Goal: Task Accomplishment & Management: Use online tool/utility

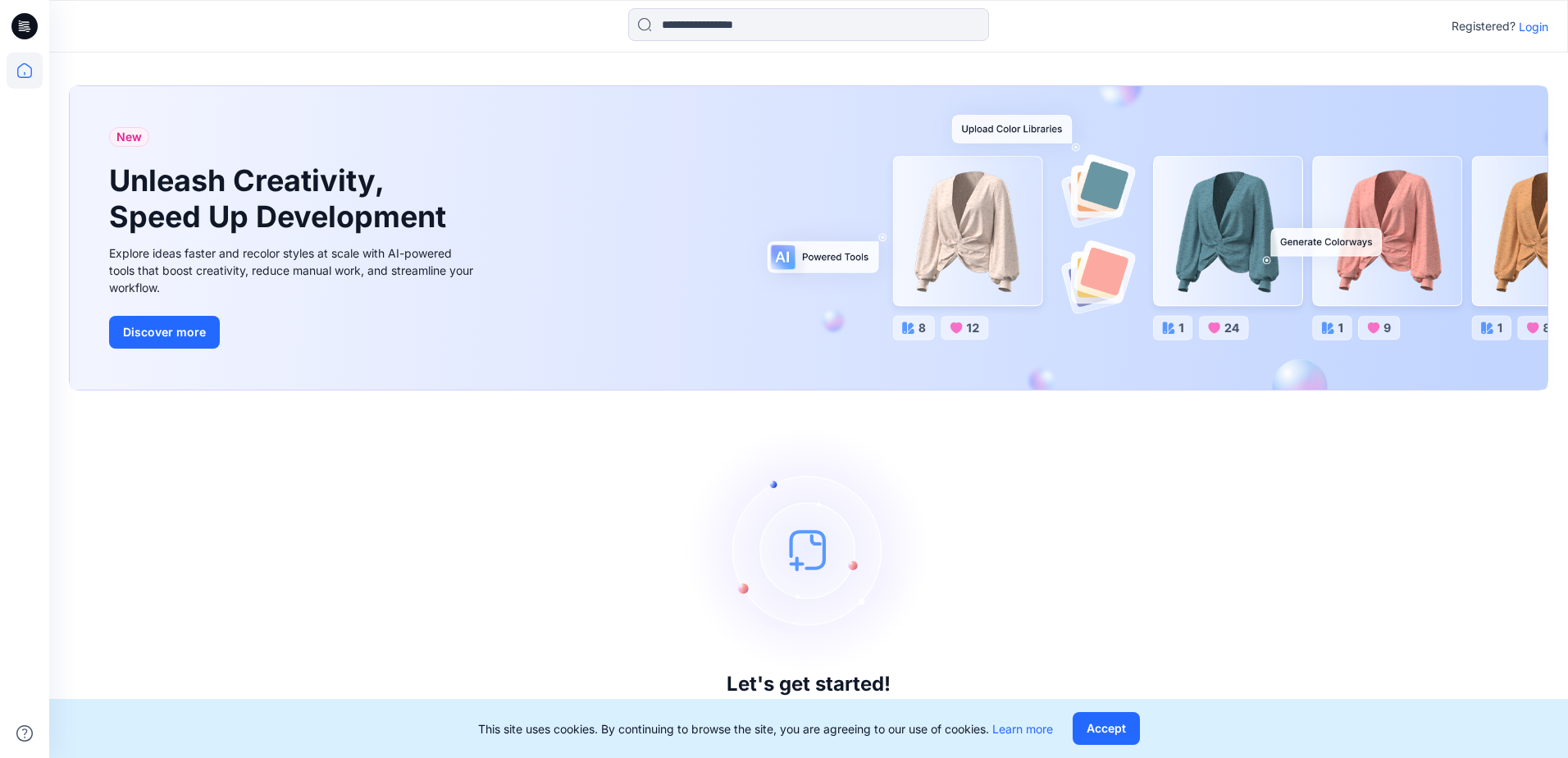
click at [1538, 29] on p "Login" at bounding box center [1534, 26] width 30 height 17
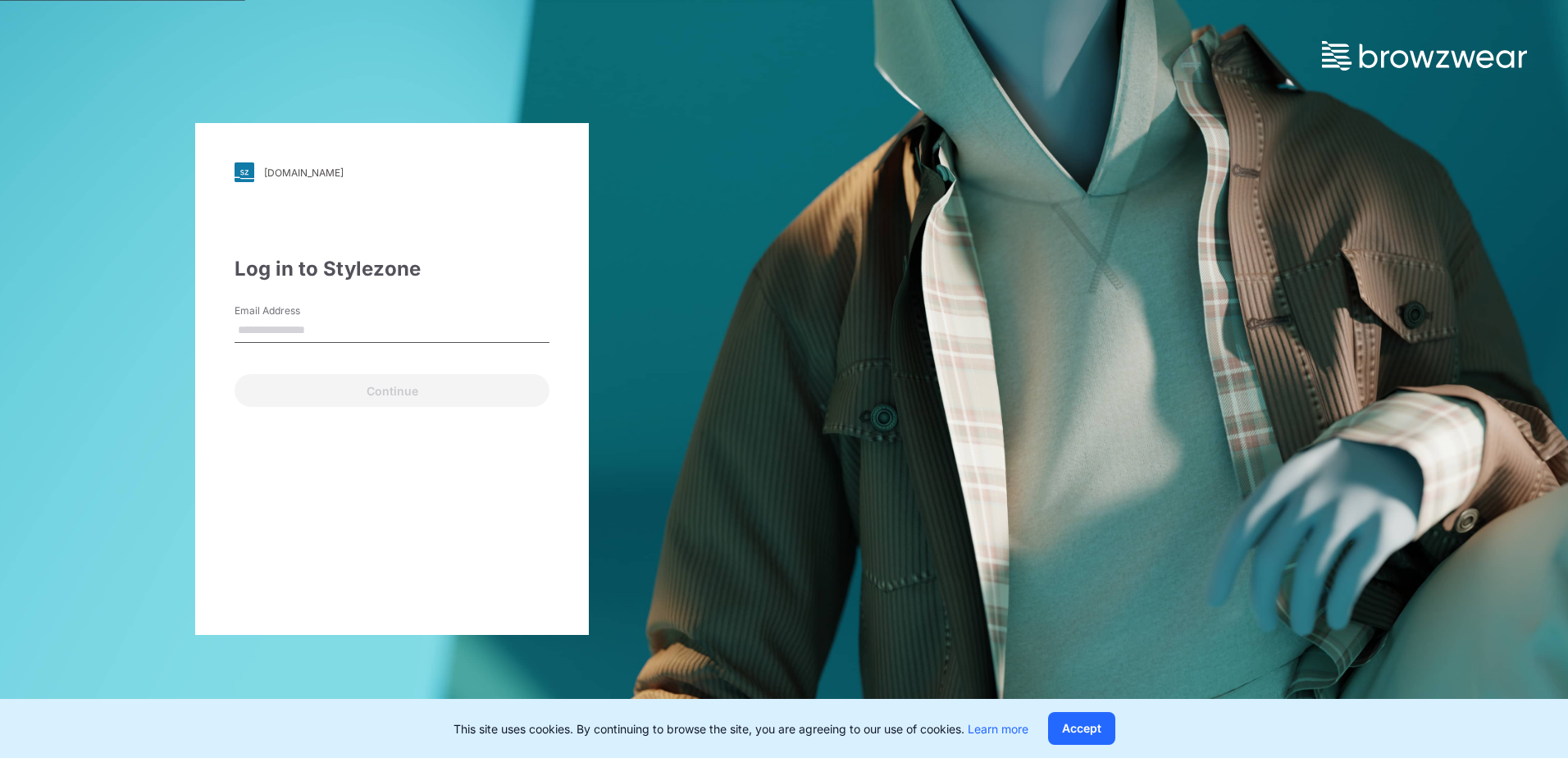
click at [497, 328] on input "Email Address" at bounding box center [392, 330] width 315 height 25
type input "**********"
click at [235, 374] on button "Continue" at bounding box center [392, 390] width 315 height 33
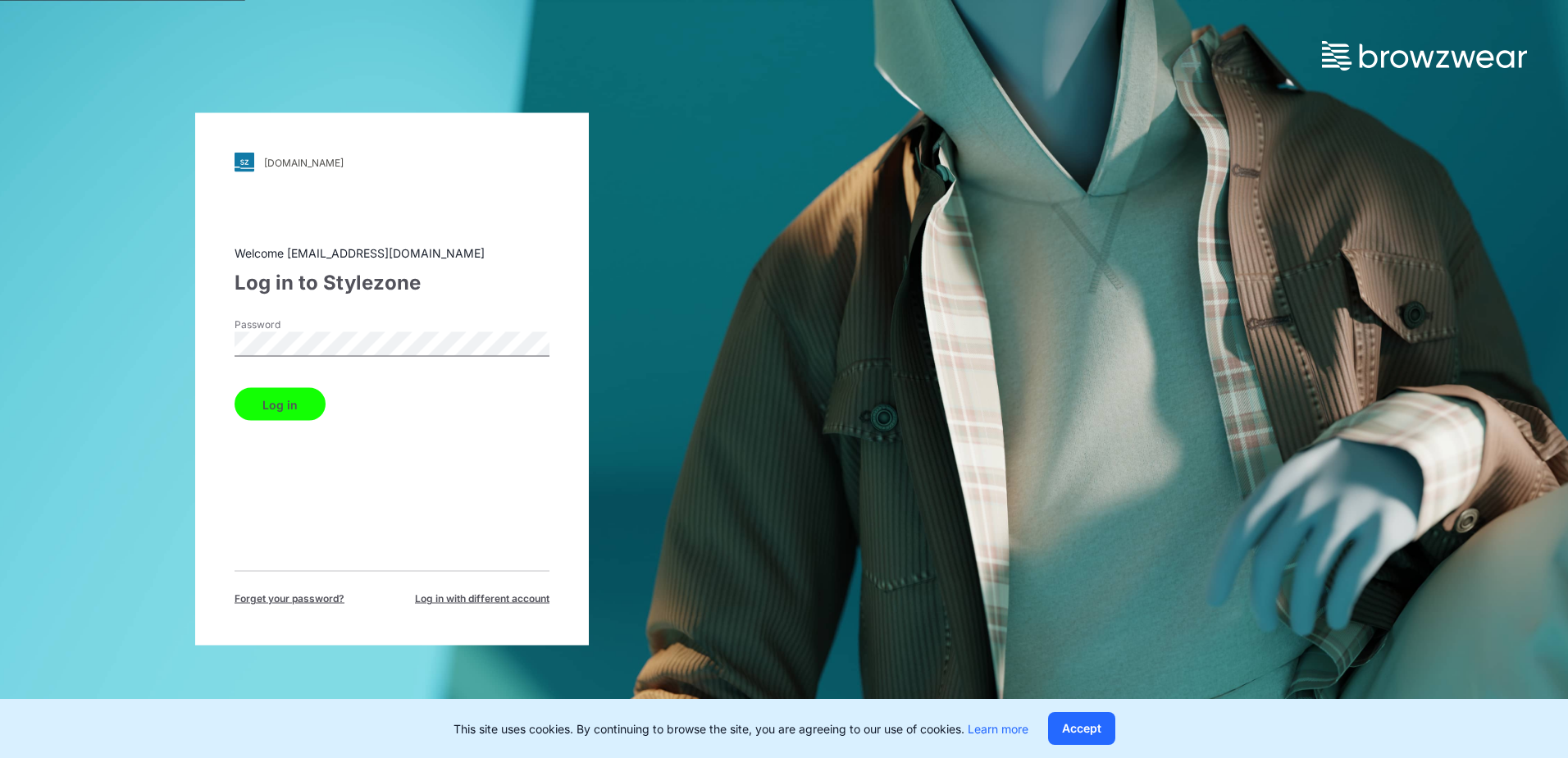
click at [264, 410] on button "Log in" at bounding box center [280, 404] width 91 height 33
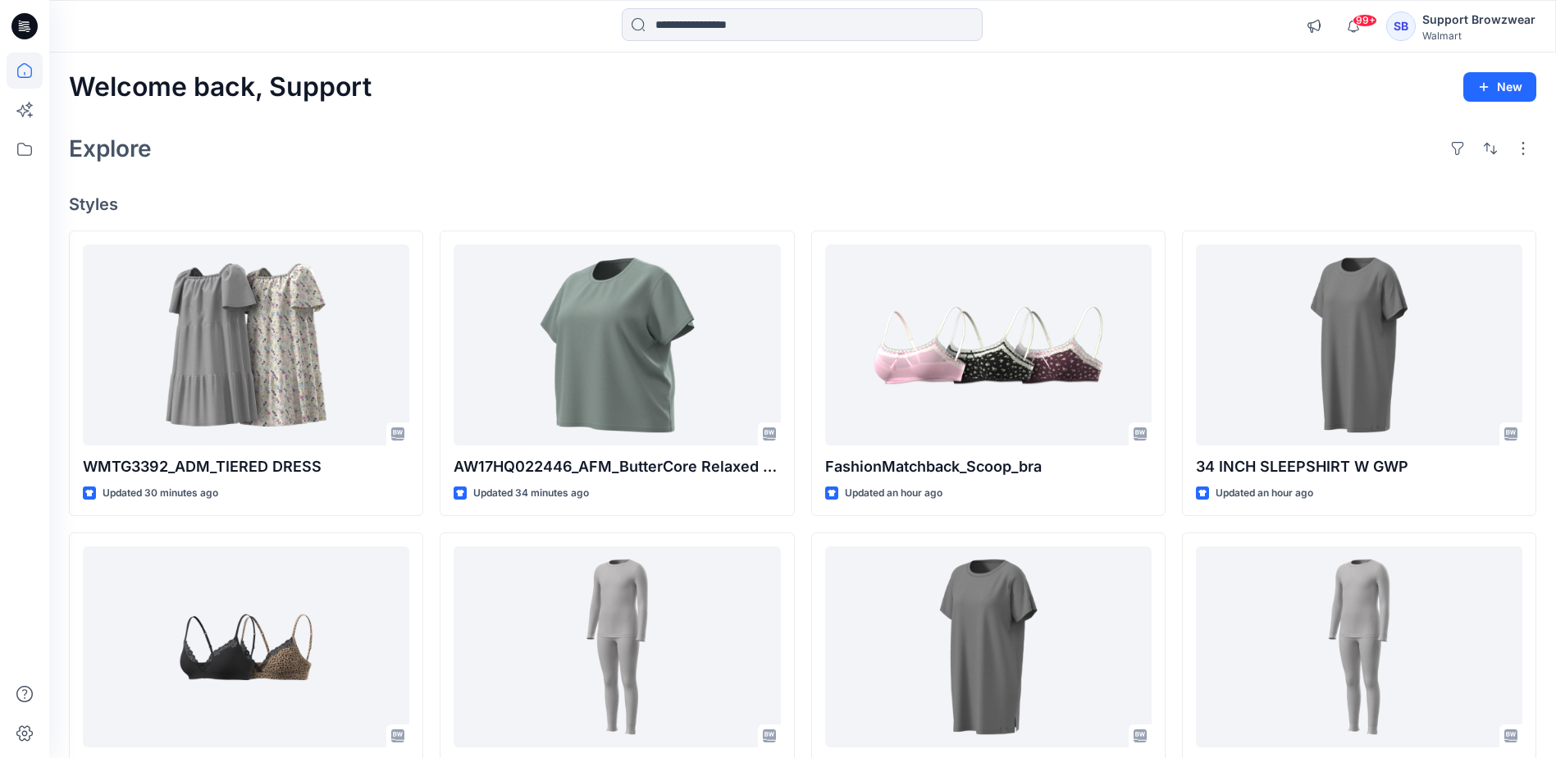
click at [1409, 28] on div "SB" at bounding box center [1401, 26] width 30 height 30
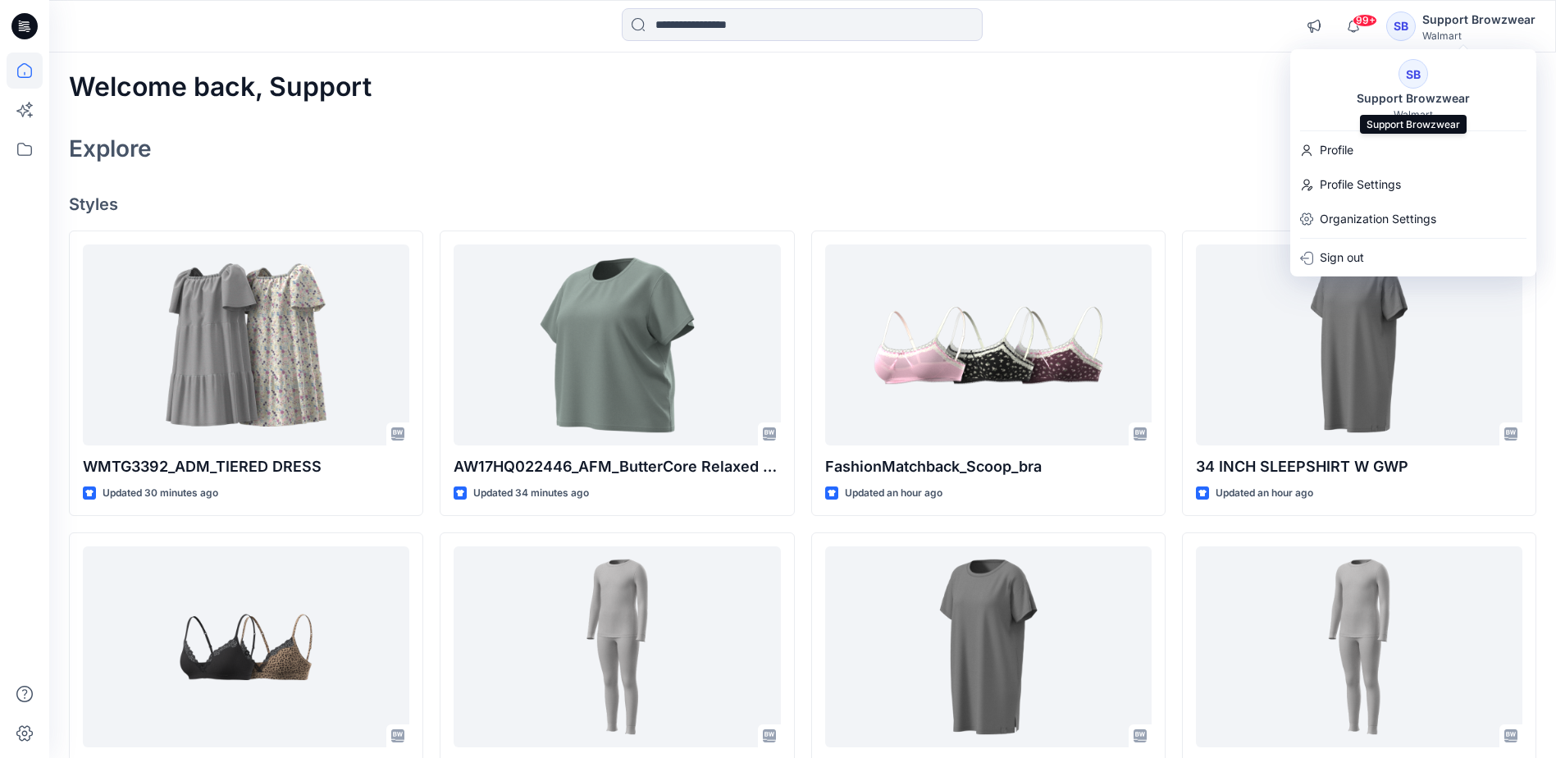
click at [1413, 91] on div "Support Browzwear" at bounding box center [1413, 99] width 133 height 20
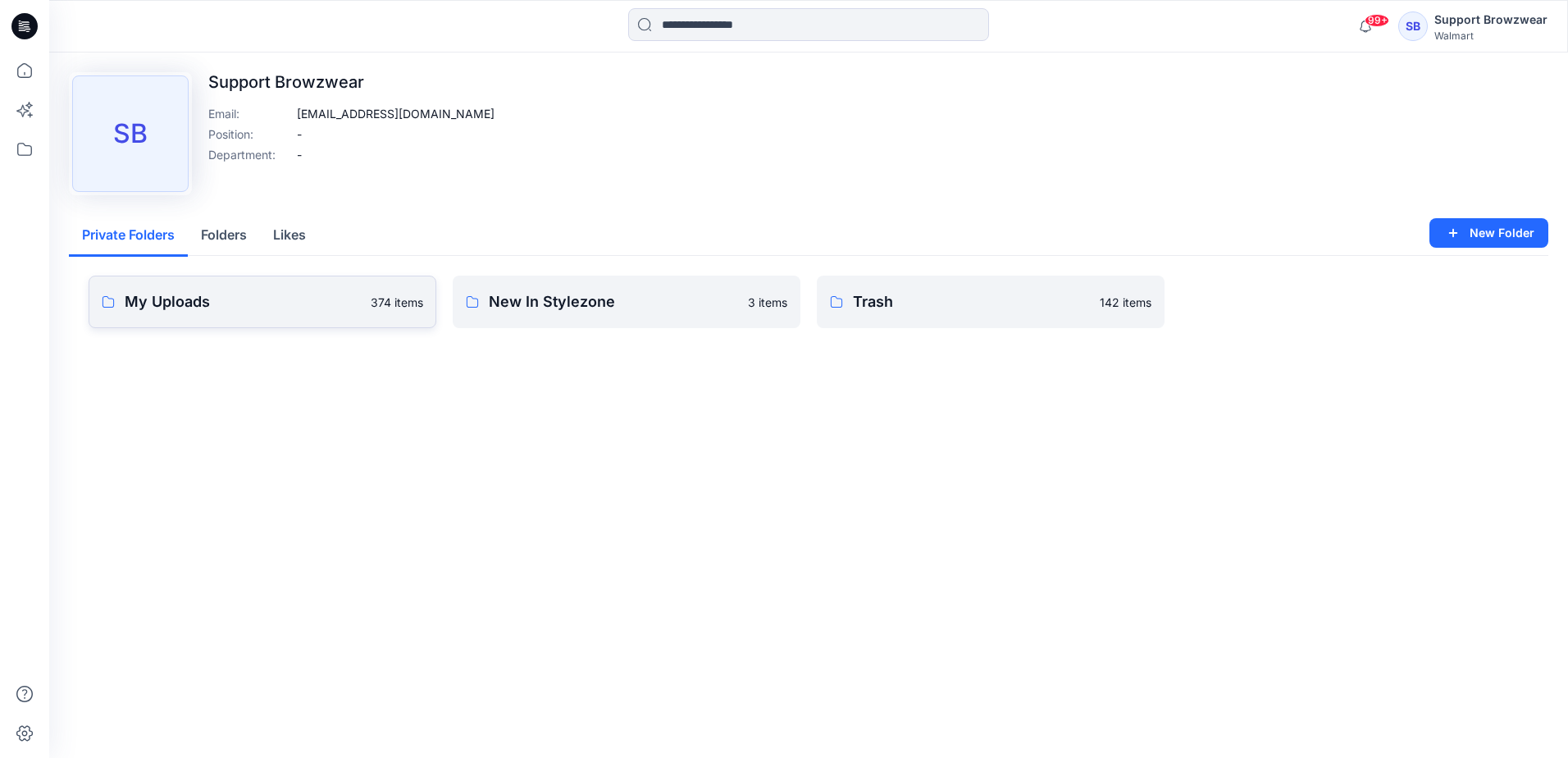
click at [294, 308] on p "My Uploads" at bounding box center [243, 301] width 236 height 23
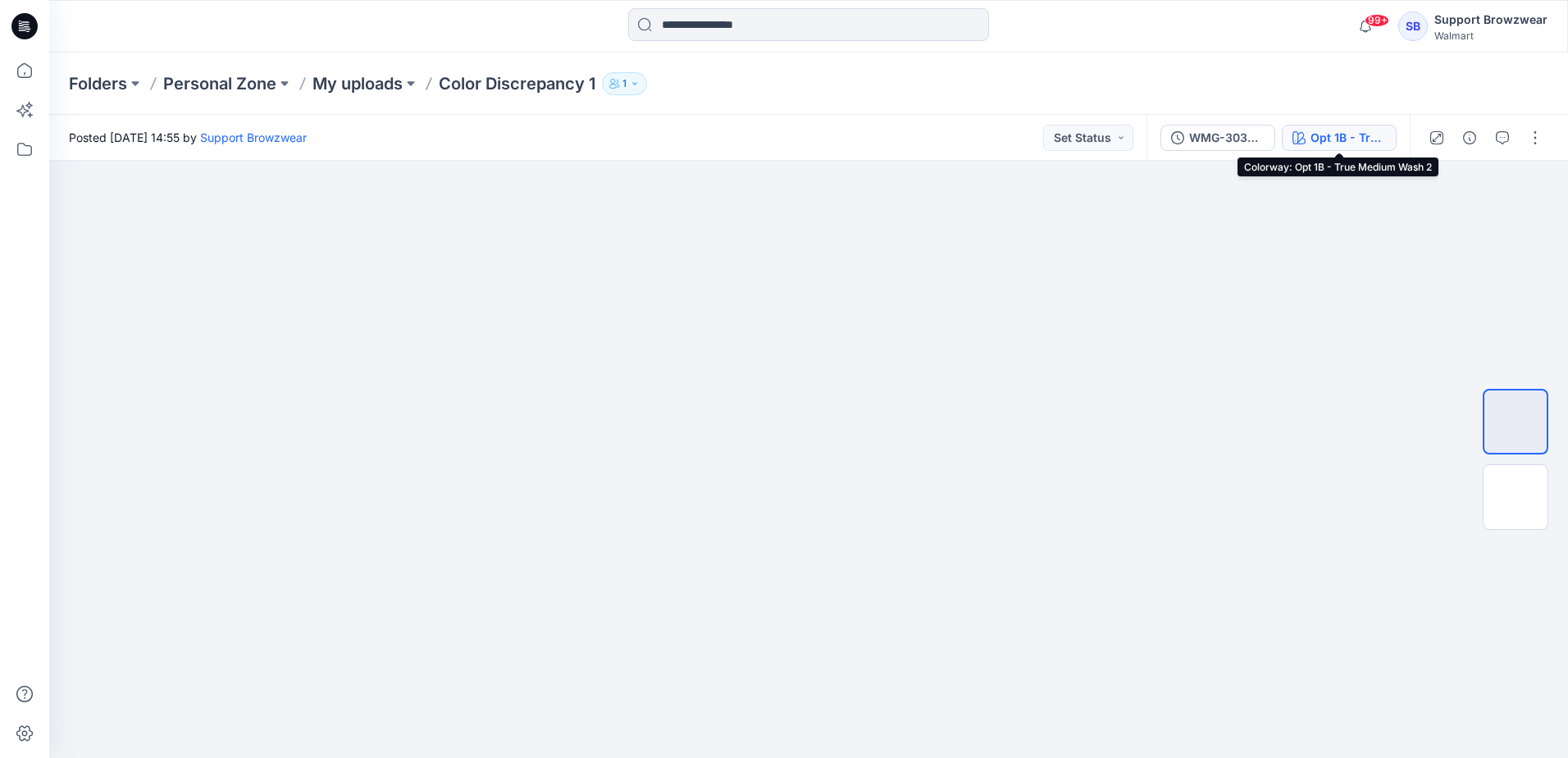
click at [1334, 135] on div "Opt 1B - True Medium Wash 2" at bounding box center [1347, 138] width 75 height 18
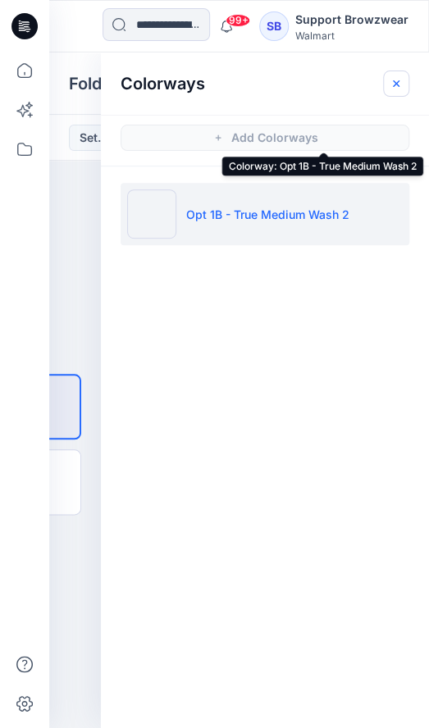
click at [399, 78] on icon "button" at bounding box center [396, 83] width 13 height 13
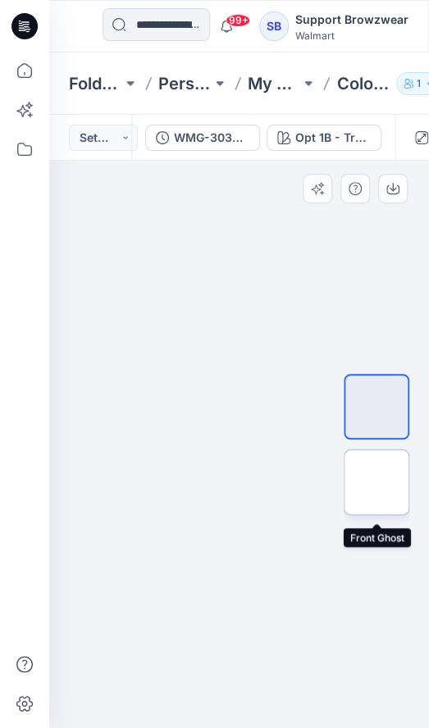
click at [376, 482] on img at bounding box center [376, 482] width 0 height 0
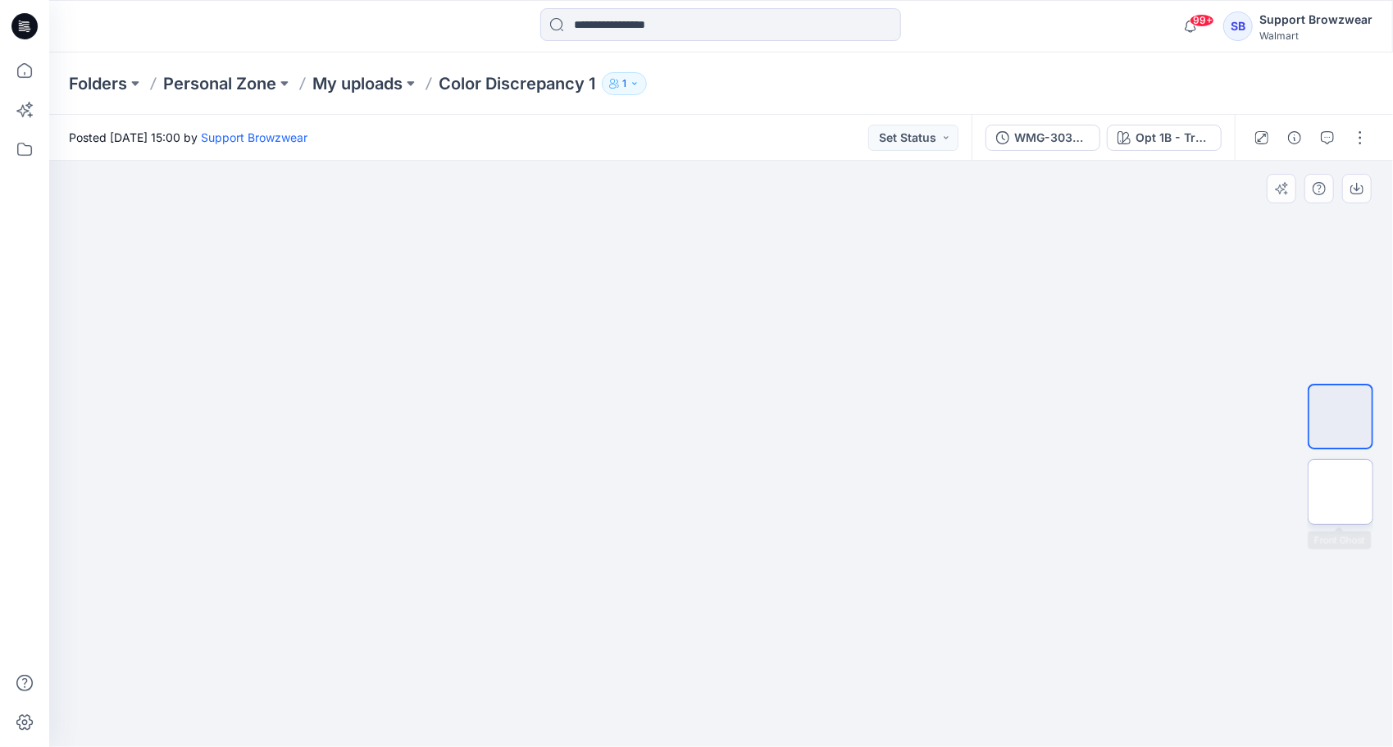
click at [1341, 492] on img at bounding box center [1341, 492] width 0 height 0
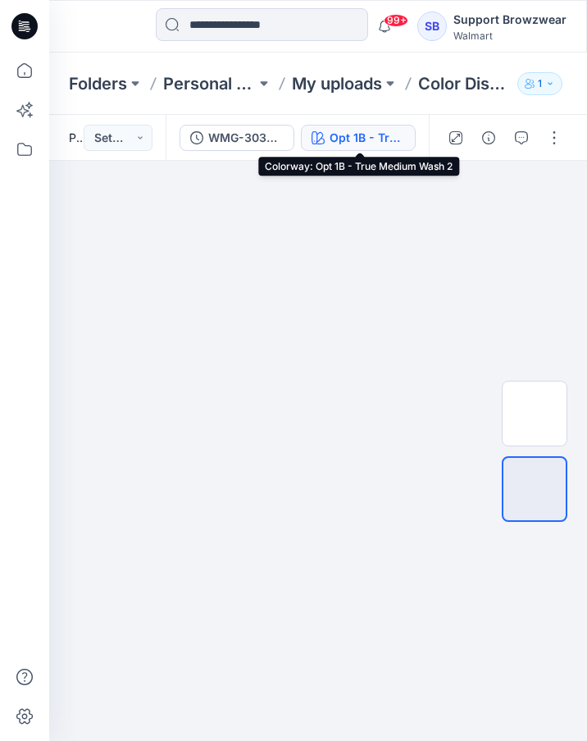
click at [362, 139] on div "Opt 1B - True Medium Wash 2" at bounding box center [367, 138] width 75 height 18
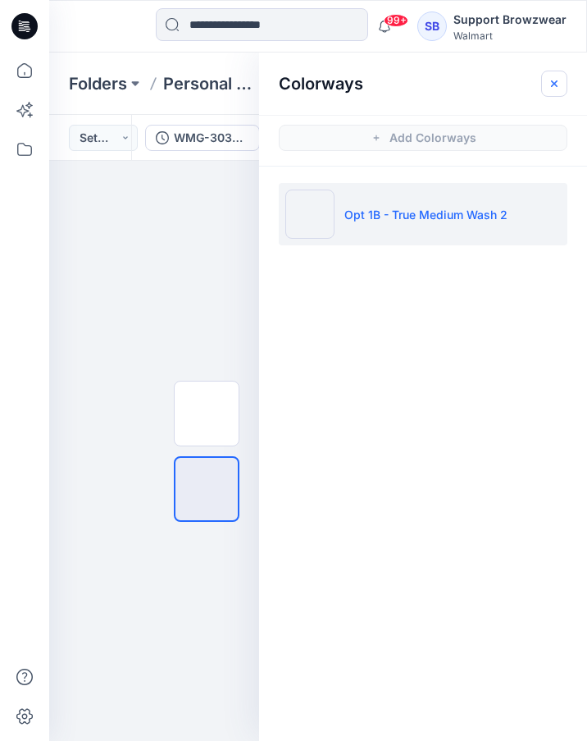
click at [561, 89] on button "button" at bounding box center [554, 84] width 26 height 26
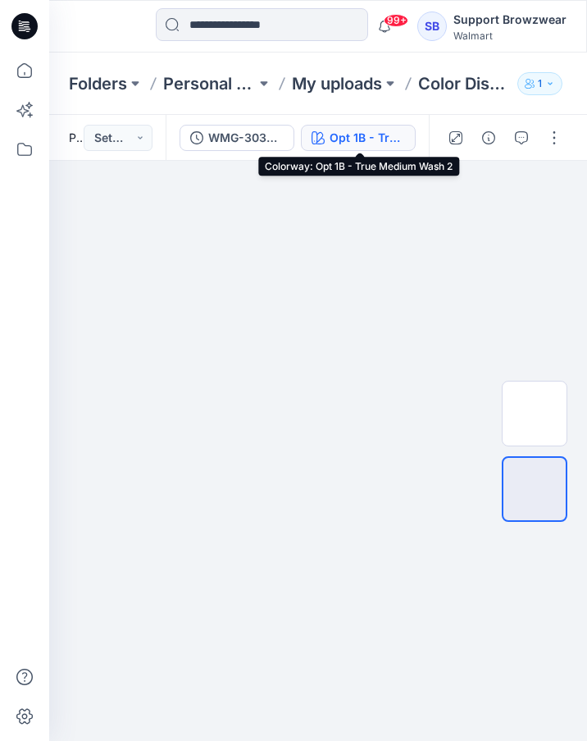
click at [411, 147] on button "Opt 1B - True Medium Wash 2" at bounding box center [358, 138] width 115 height 26
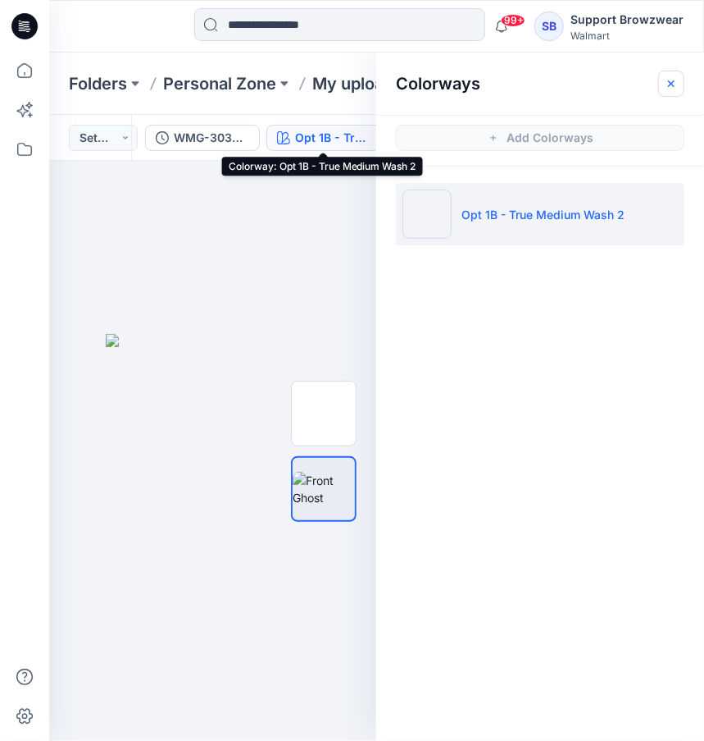
click at [669, 85] on icon "button" at bounding box center [671, 83] width 6 height 6
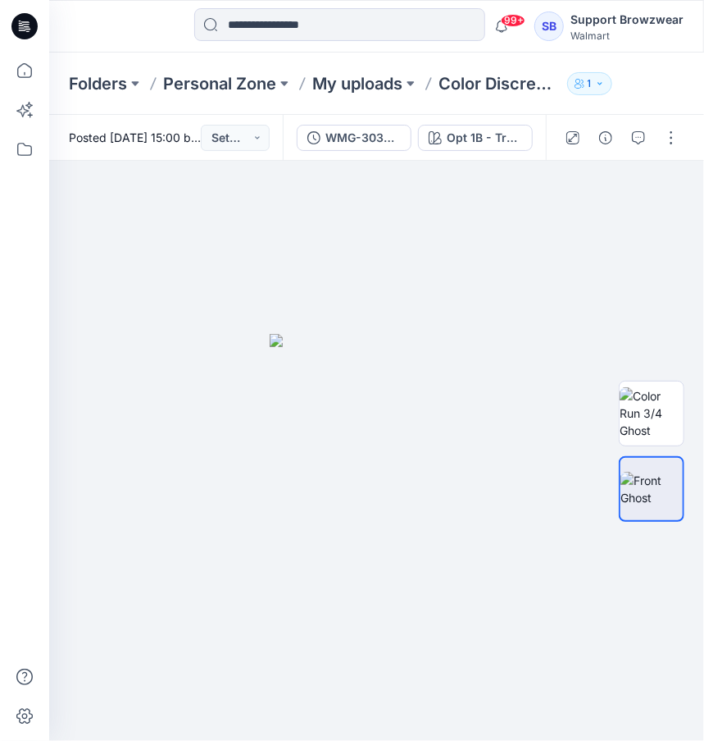
click at [704, 81] on html "99+ Notifications Your style Color Discrepancy 1 has been updated with WMG-3038…" at bounding box center [352, 370] width 704 height 741
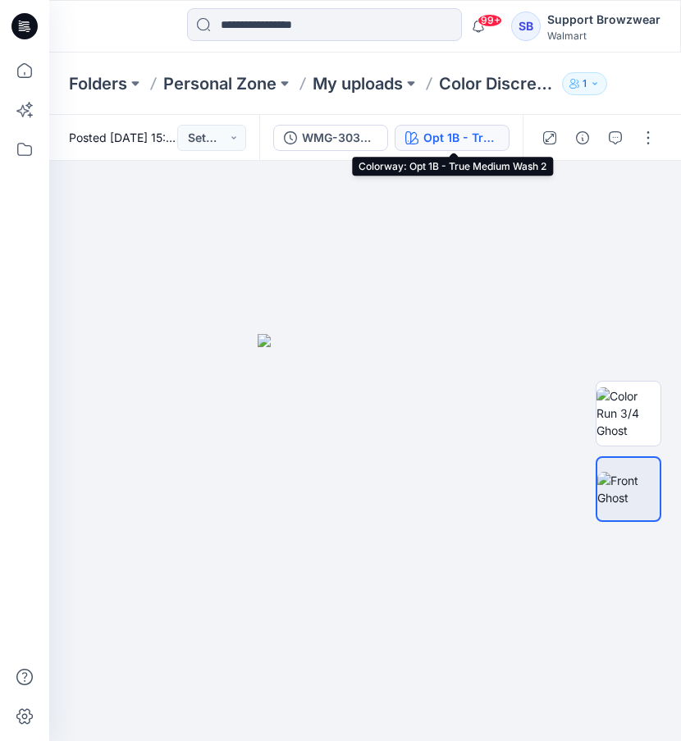
click at [487, 129] on div "Opt 1B - True Medium Wash 2" at bounding box center [460, 138] width 75 height 18
